Goal: Find specific page/section: Find specific page/section

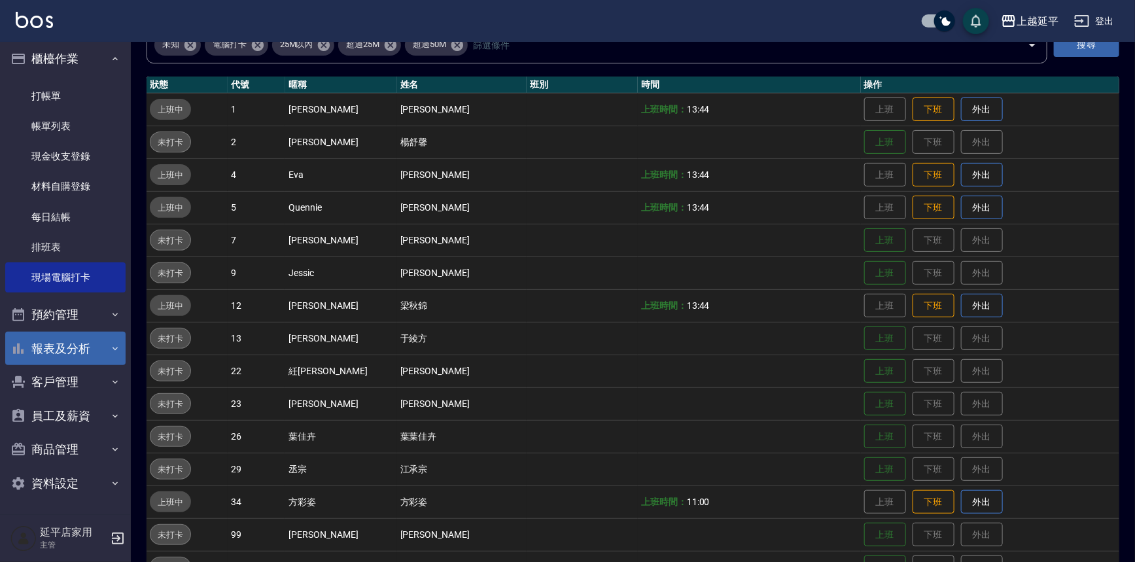
scroll to position [7, 0]
click at [84, 354] on button "報表及分析" at bounding box center [65, 347] width 120 height 34
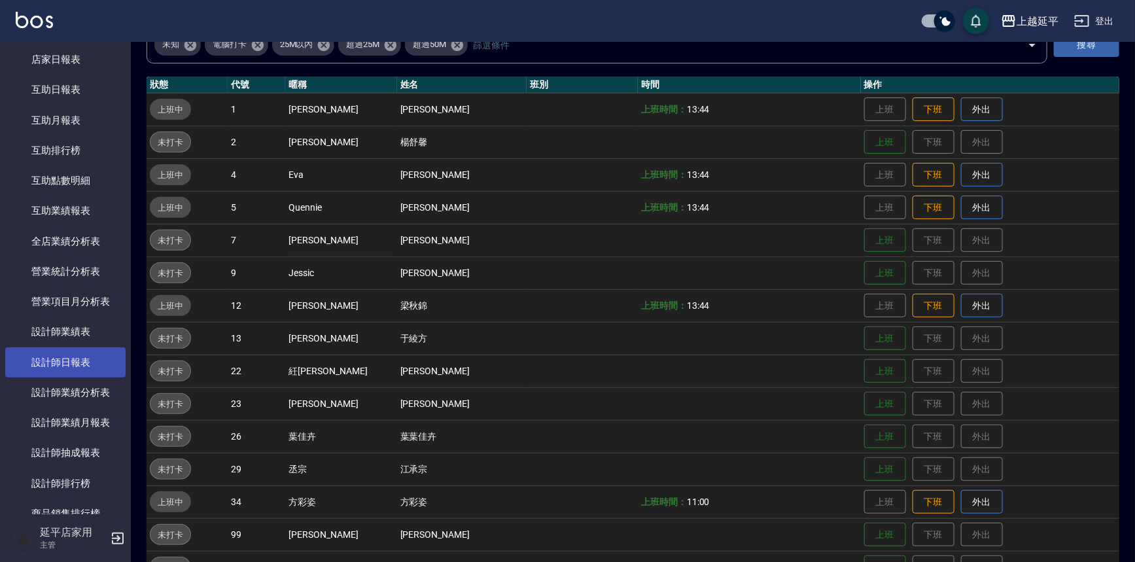
scroll to position [423, 0]
click at [91, 363] on link "設計師日報表" at bounding box center [65, 362] width 120 height 30
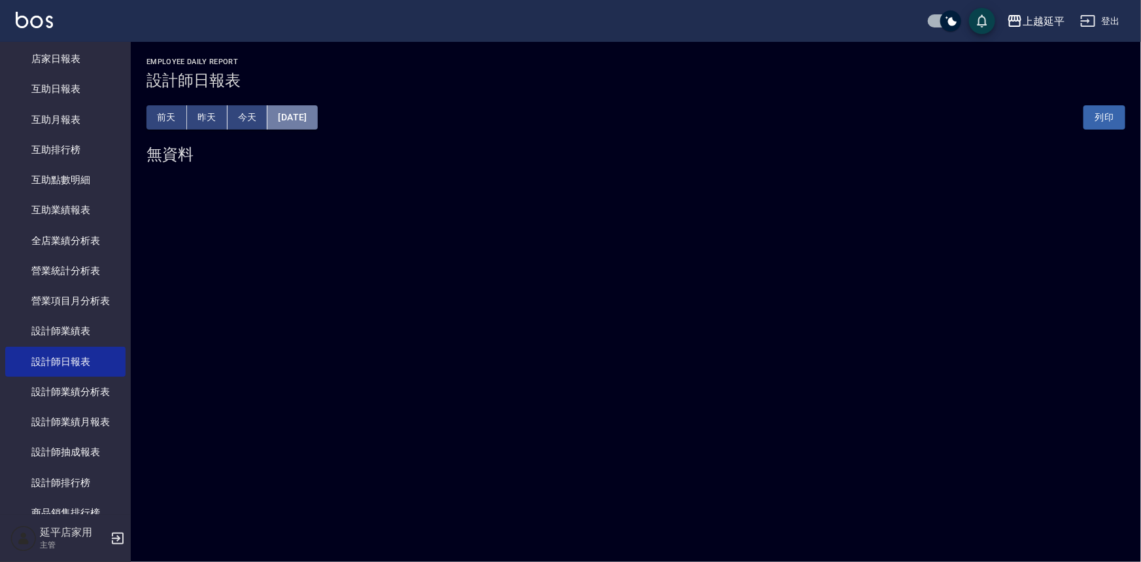
click at [317, 110] on button "[DATE]" at bounding box center [293, 117] width 50 height 24
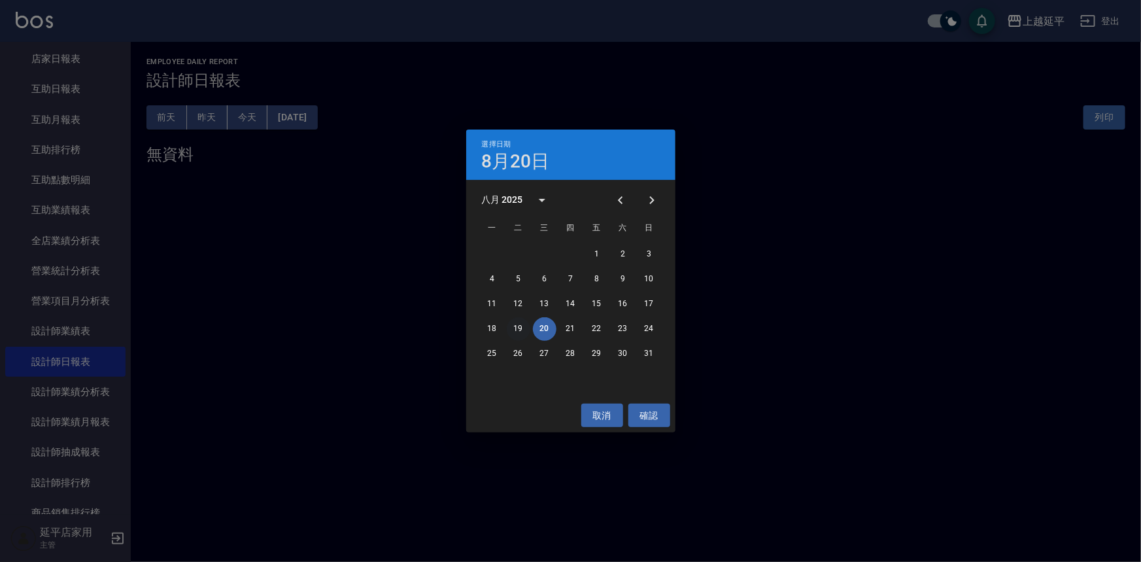
click at [517, 324] on button "19" at bounding box center [519, 329] width 24 height 24
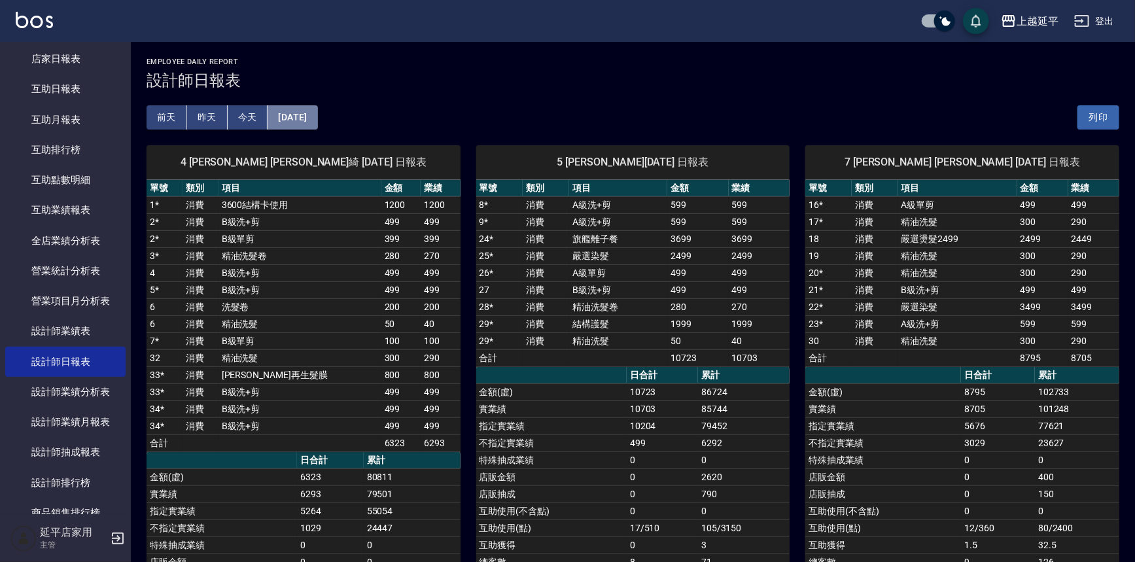
click at [317, 115] on button "[DATE]" at bounding box center [293, 117] width 50 height 24
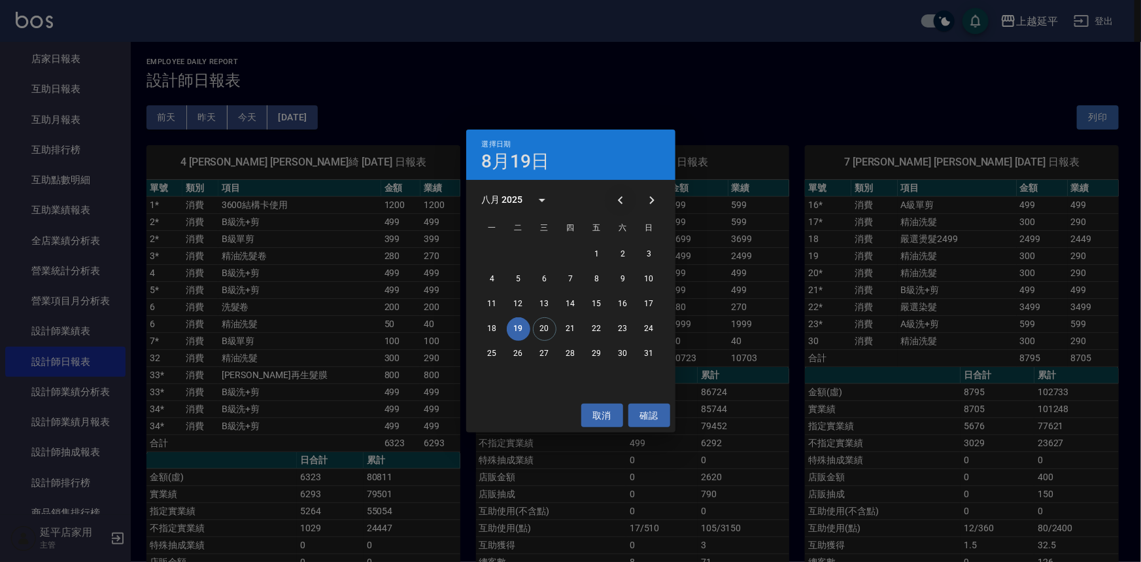
click at [625, 192] on icon "Previous month" at bounding box center [621, 200] width 16 height 16
click at [618, 303] on button "19" at bounding box center [624, 304] width 24 height 24
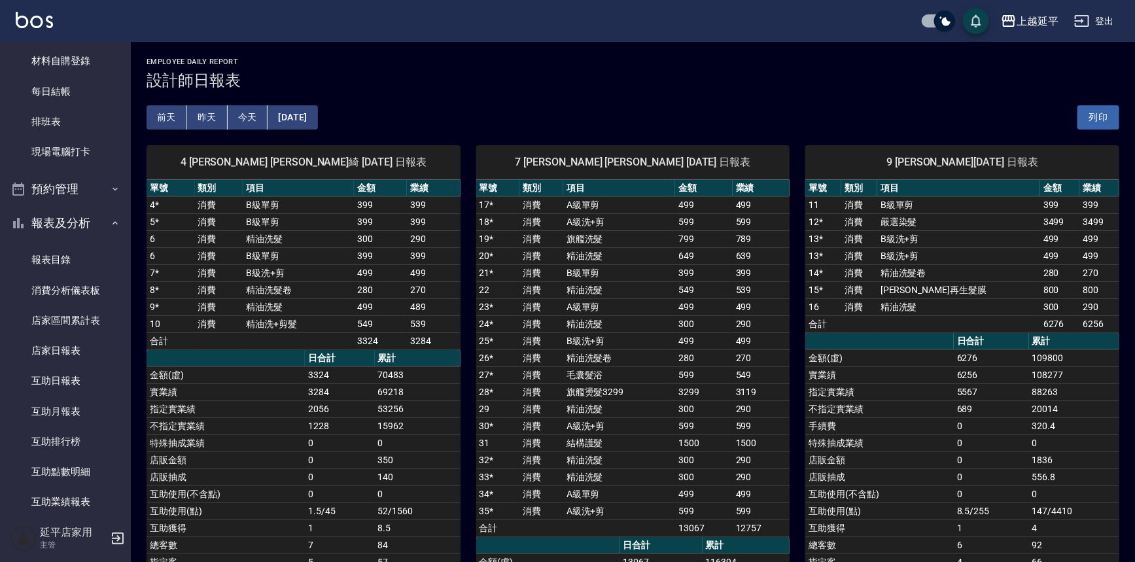
scroll to position [125, 0]
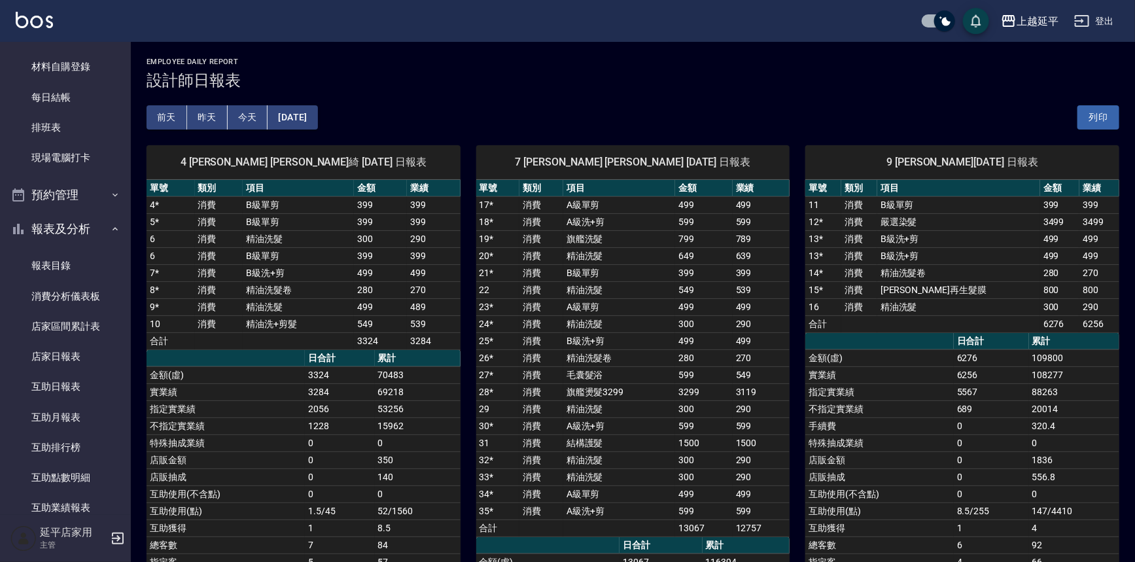
click at [312, 119] on button "[DATE]" at bounding box center [293, 117] width 50 height 24
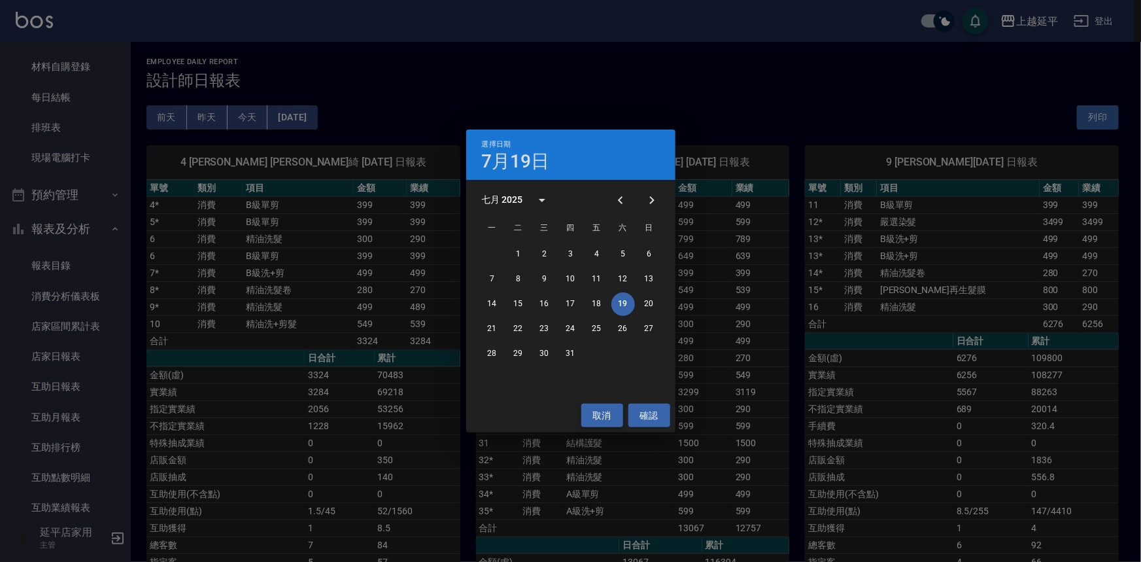
click at [614, 415] on button "取消" at bounding box center [602, 416] width 42 height 24
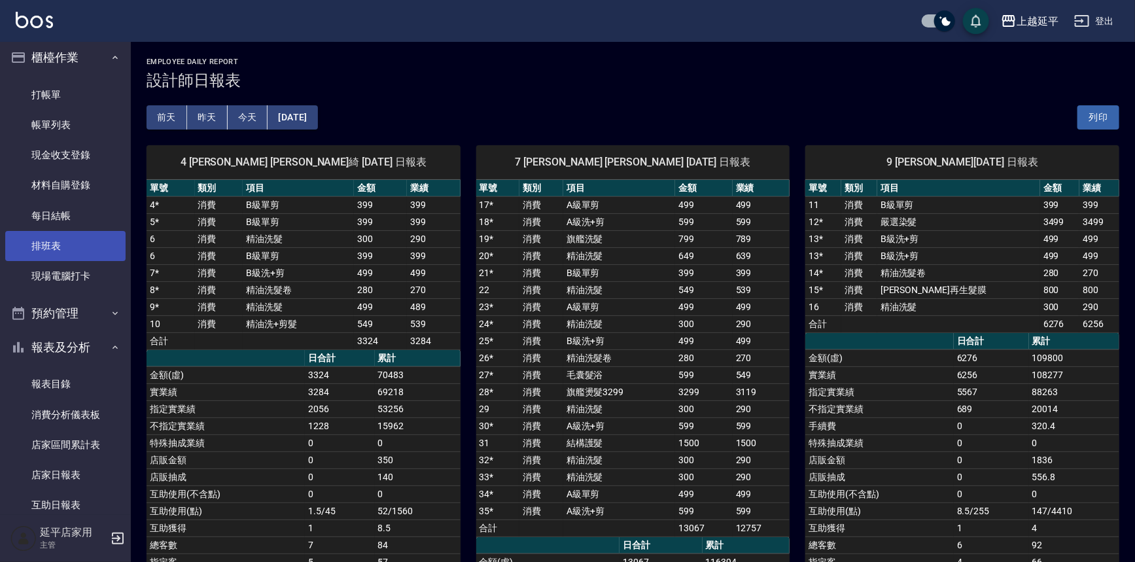
scroll to position [0, 0]
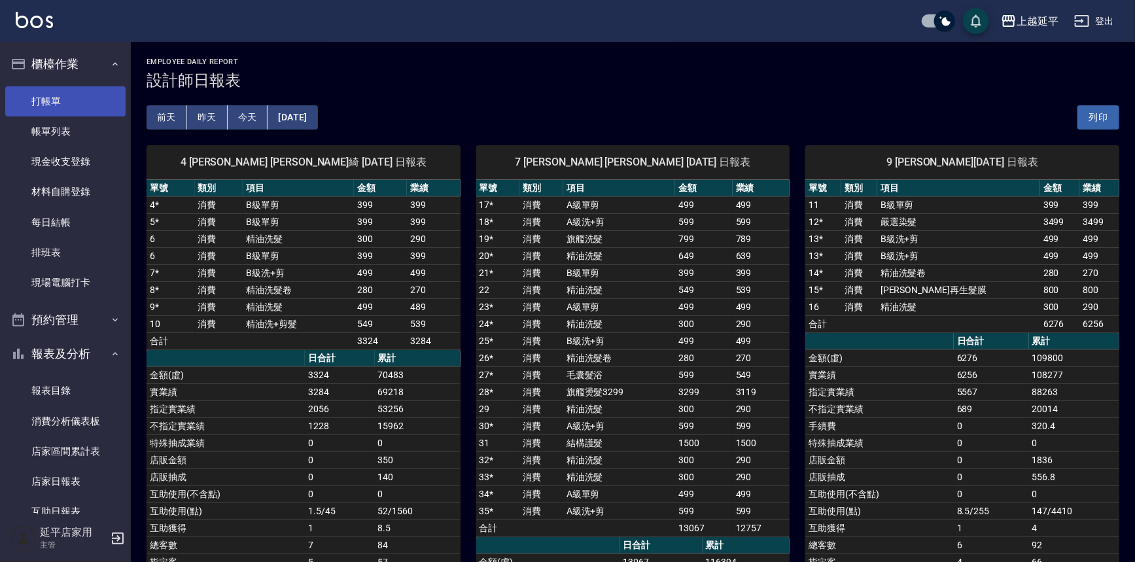
click at [60, 102] on link "打帳單" at bounding box center [65, 101] width 120 height 30
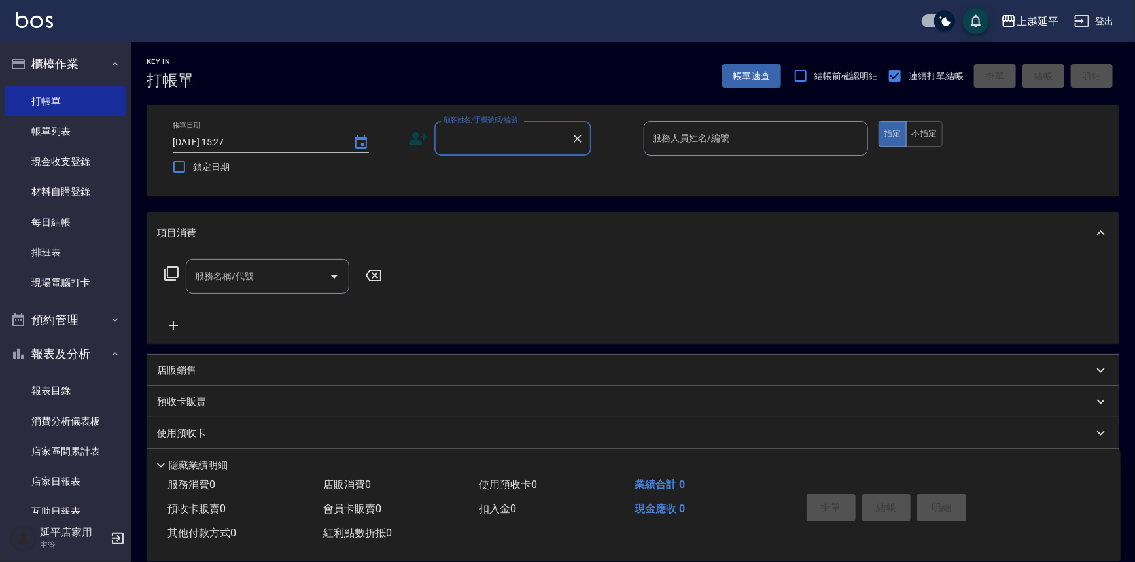
click at [39, 14] on img at bounding box center [34, 20] width 37 height 16
